Goal: Navigation & Orientation: Find specific page/section

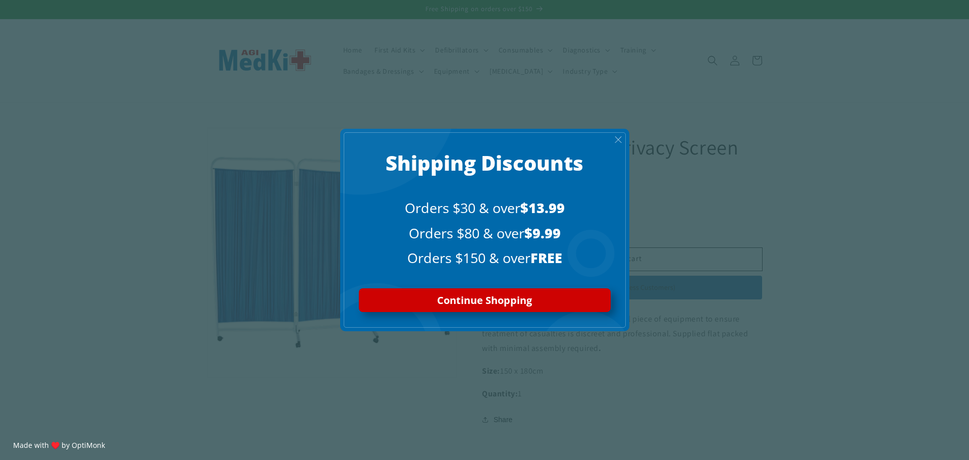
click at [621, 138] on span "X" at bounding box center [618, 140] width 8 height 12
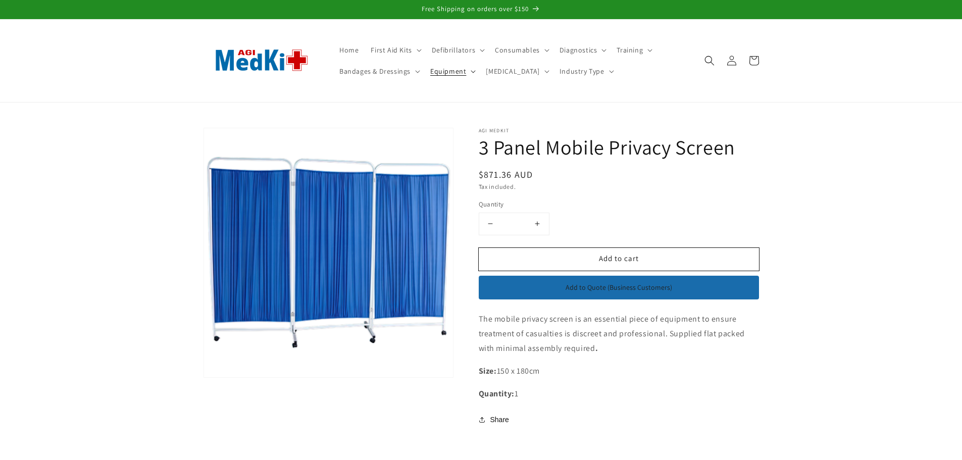
click at [467, 72] on summary "Equipment" at bounding box center [452, 71] width 56 height 21
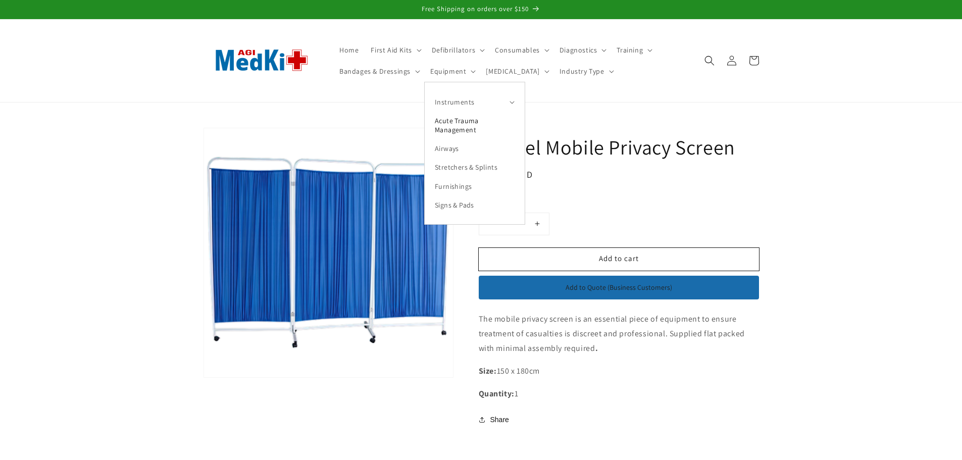
click at [473, 126] on link "Acute Trauma Management" at bounding box center [475, 125] width 100 height 28
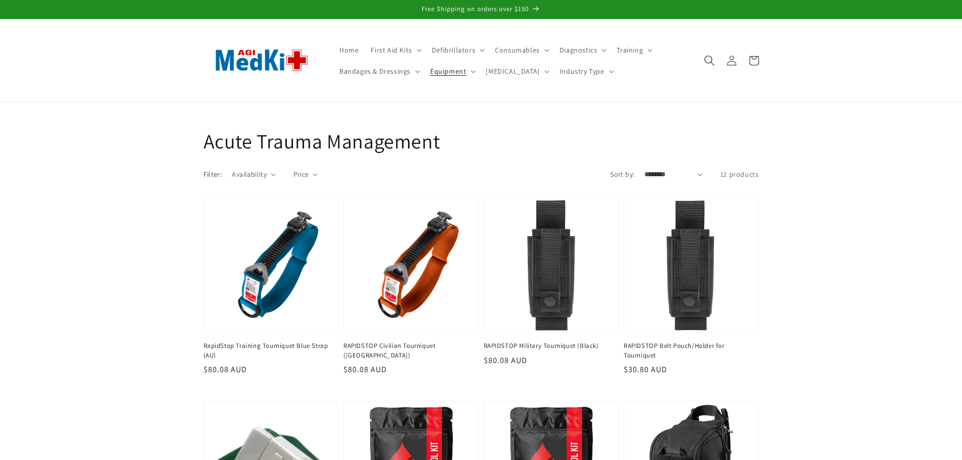
click at [703, 63] on span "Search" at bounding box center [709, 60] width 22 height 22
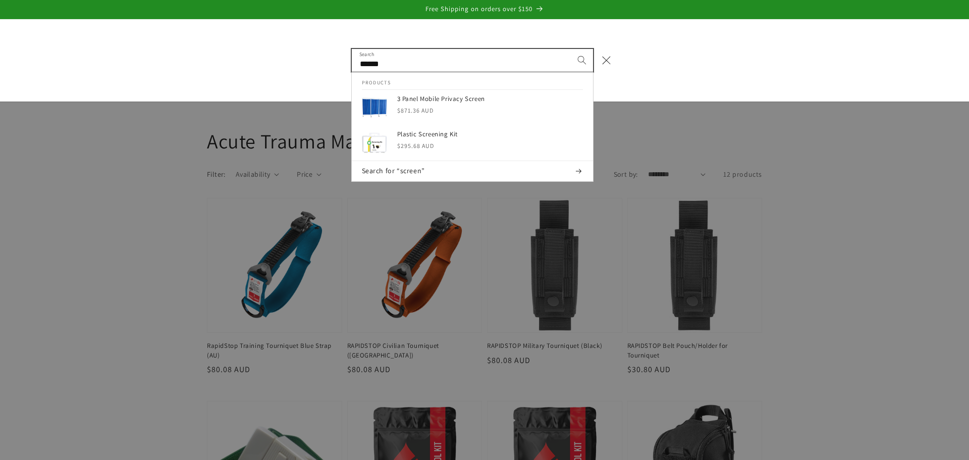
type input "******"
click at [571, 49] on button "Search" at bounding box center [582, 60] width 22 height 22
